Goal: Task Accomplishment & Management: Manage account settings

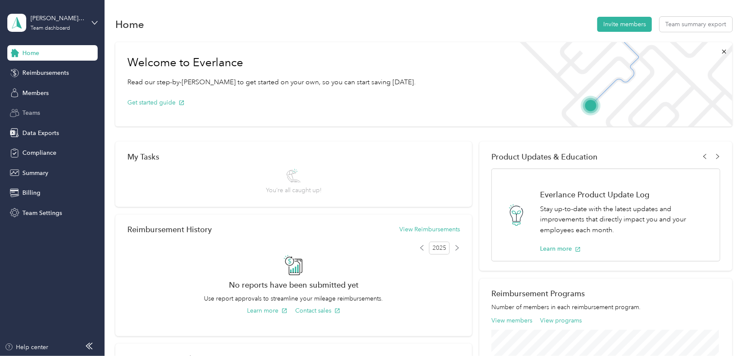
click at [61, 110] on div "Teams" at bounding box center [52, 112] width 90 height 15
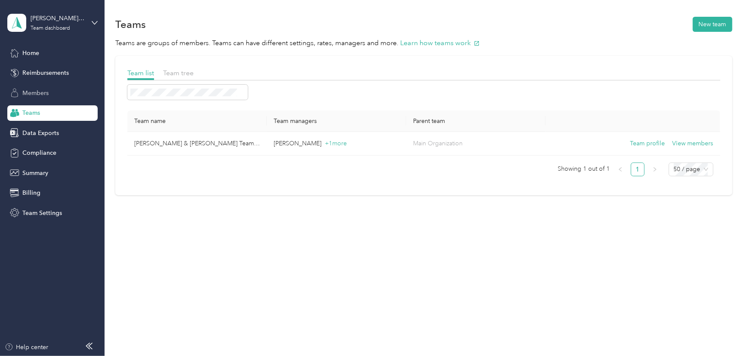
click at [47, 97] on span "Members" at bounding box center [35, 93] width 26 height 9
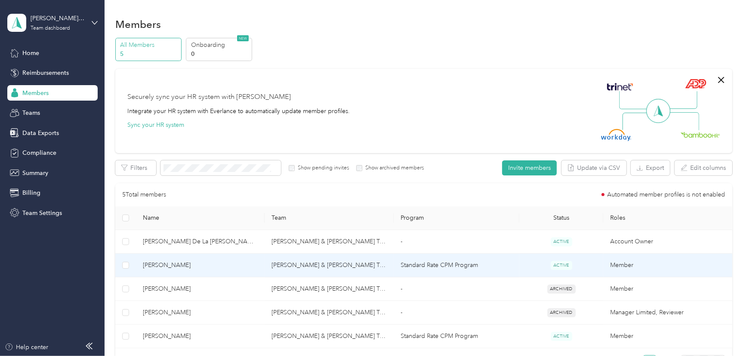
click at [192, 268] on span "[PERSON_NAME]" at bounding box center [200, 265] width 115 height 9
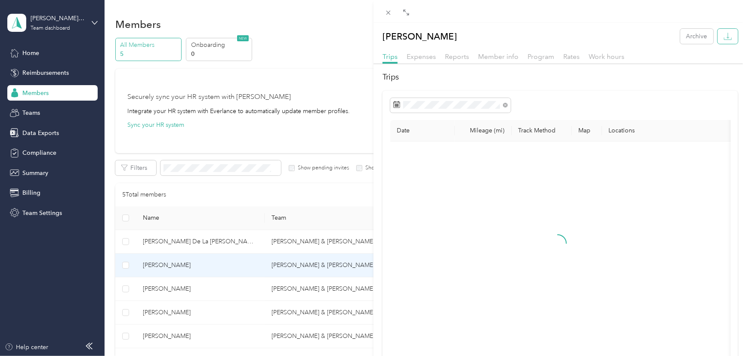
click at [724, 38] on icon "button" at bounding box center [727, 36] width 8 height 8
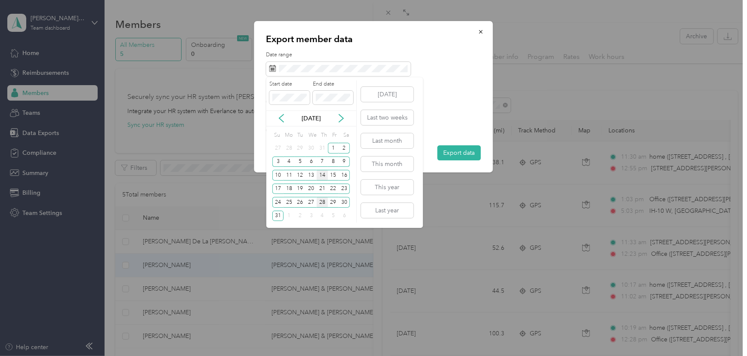
click at [322, 175] on div "14" at bounding box center [322, 175] width 11 height 11
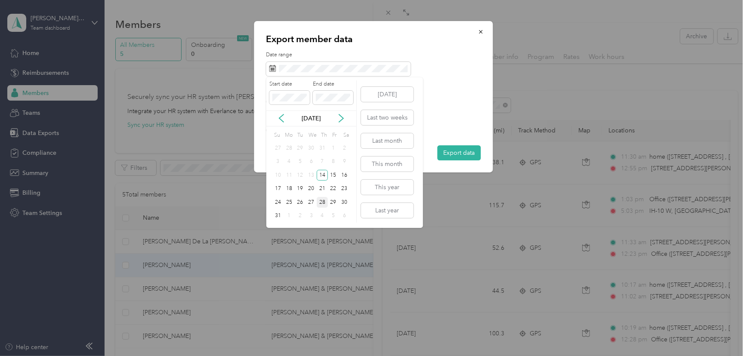
click at [322, 204] on div "28" at bounding box center [322, 202] width 11 height 11
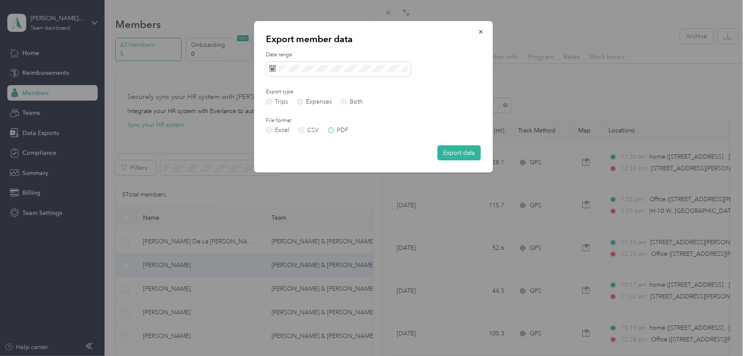
click at [347, 133] on label "PDF" at bounding box center [338, 130] width 21 height 6
click at [468, 151] on button "Export data" at bounding box center [458, 152] width 43 height 15
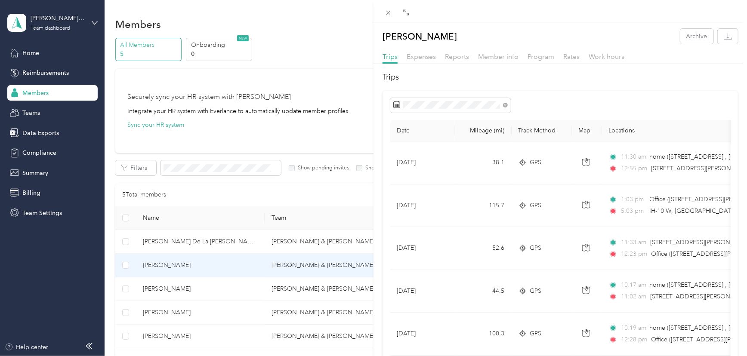
click at [51, 95] on div "[PERSON_NAME] Archive Trips Expenses Reports Member info Program Rates Work hou…" at bounding box center [373, 178] width 747 height 356
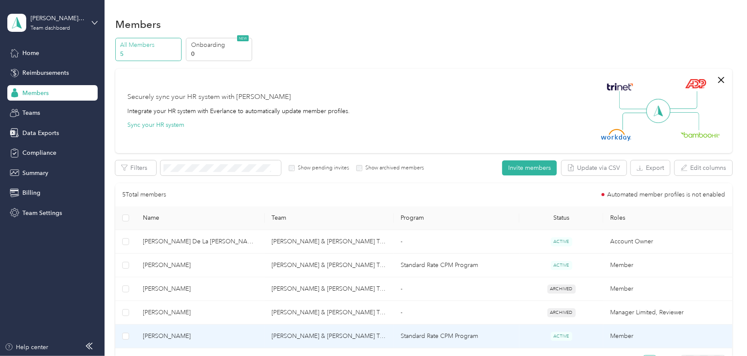
click at [246, 342] on td "[PERSON_NAME]" at bounding box center [200, 337] width 129 height 24
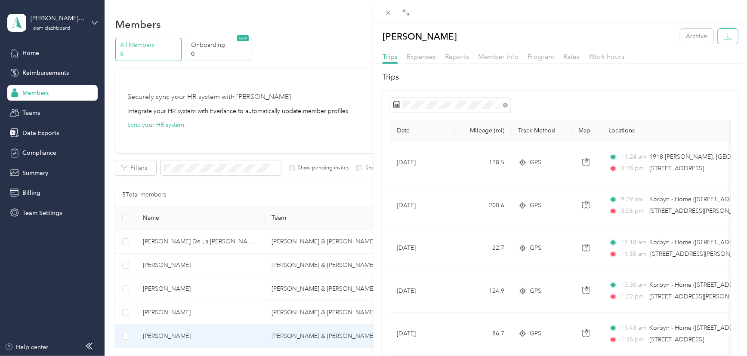
click at [723, 37] on icon "button" at bounding box center [727, 36] width 8 height 8
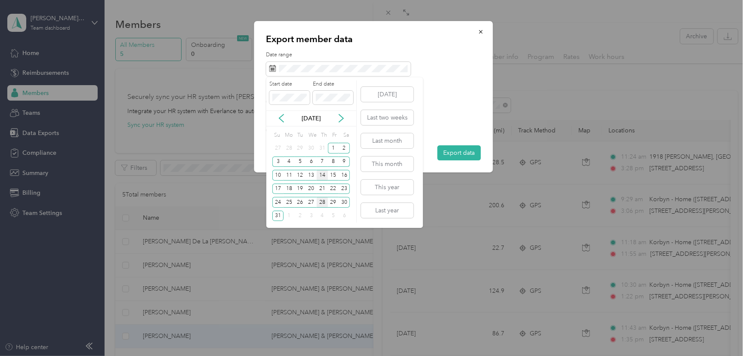
click at [323, 174] on div "14" at bounding box center [322, 175] width 11 height 11
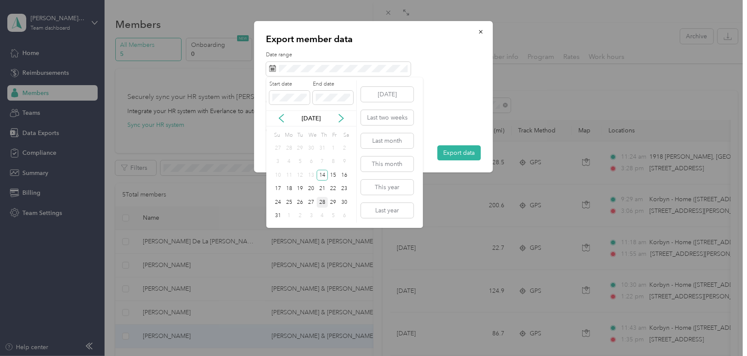
click at [322, 201] on div "28" at bounding box center [322, 202] width 11 height 11
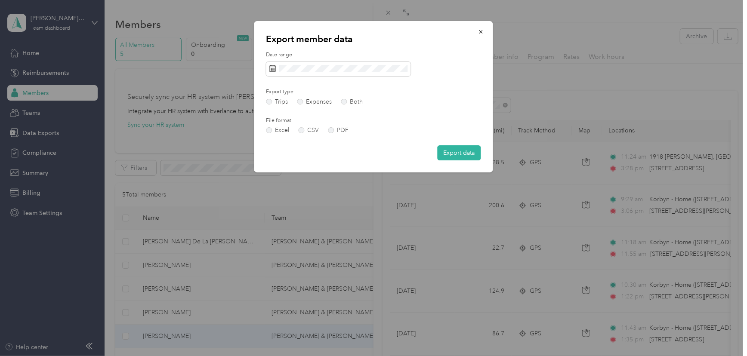
click at [331, 133] on div "Date range Export type Trips Expenses Both File format Excel CSV PDF Export data" at bounding box center [373, 105] width 215 height 109
click at [333, 129] on label "PDF" at bounding box center [338, 130] width 21 height 6
click at [467, 148] on button "Export data" at bounding box center [458, 152] width 43 height 15
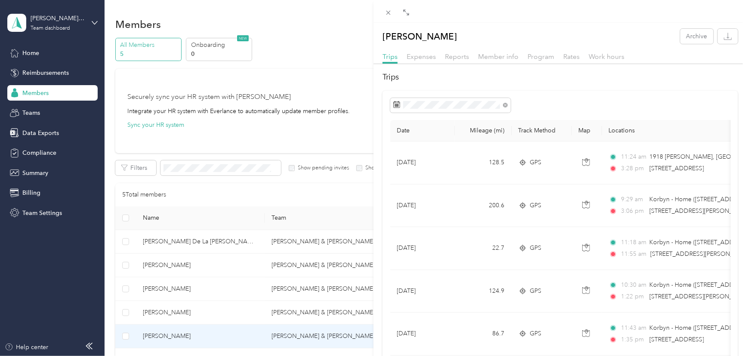
click at [83, 27] on div "[PERSON_NAME] Archive Trips Expenses Reports Member info Program Rates Work hou…" at bounding box center [373, 178] width 747 height 356
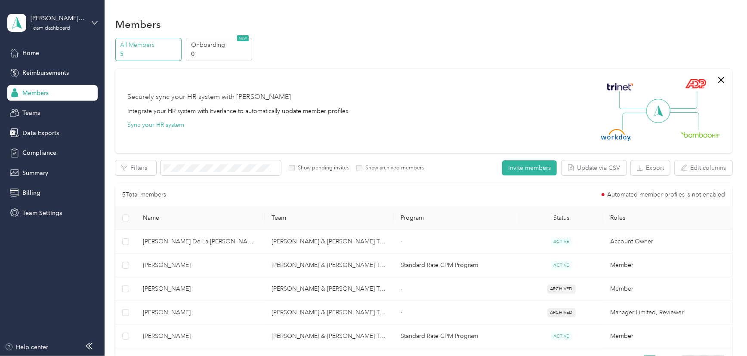
click at [91, 22] on div "[PERSON_NAME] & [PERSON_NAME] Team, LLC Team dashboard" at bounding box center [52, 23] width 90 height 30
click at [25, 107] on div "Log out" at bounding box center [31, 109] width 33 height 9
